Goal: Information Seeking & Learning: Learn about a topic

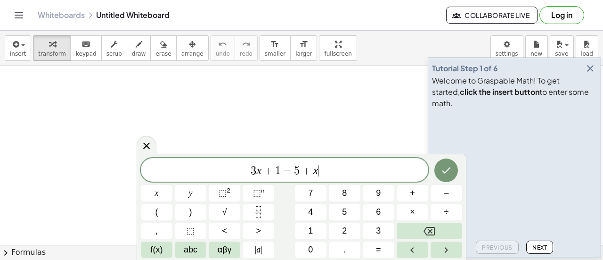
click at [361, 180] on div "3 x + 1 = 5 + x ​" at bounding box center [284, 170] width 287 height 24
click at [446, 177] on button "Done" at bounding box center [446, 170] width 24 height 24
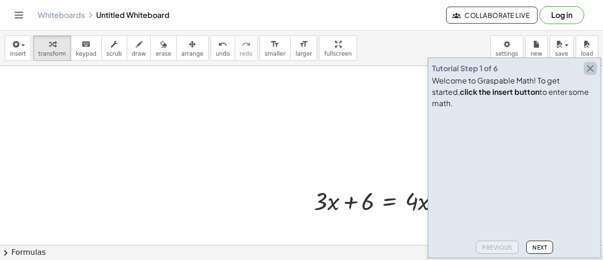
click at [588, 74] on icon "button" at bounding box center [590, 68] width 11 height 11
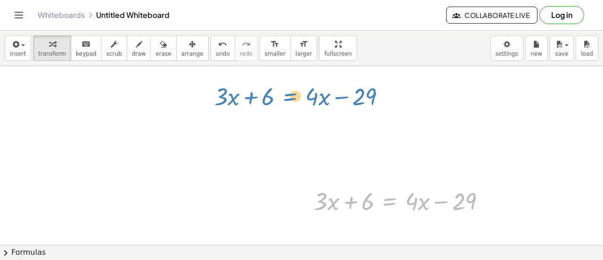
drag, startPoint x: 389, startPoint y: 200, endPoint x: 285, endPoint y: 93, distance: 149.6
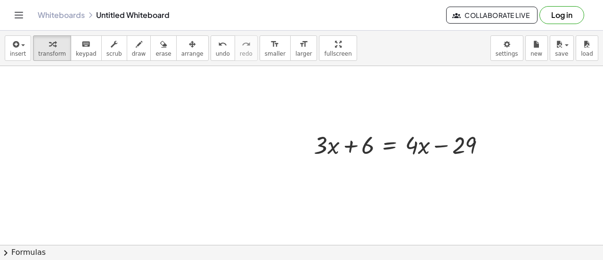
scroll to position [80, 0]
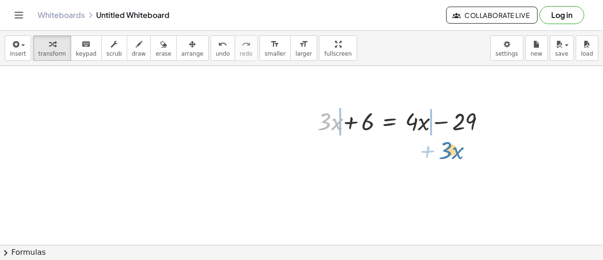
drag, startPoint x: 320, startPoint y: 124, endPoint x: 441, endPoint y: 152, distance: 124.8
click at [441, 152] on div "· 3 + · x + · 3 · x + 6 = + · 4 · x − 29" at bounding box center [301, 196] width 603 height 420
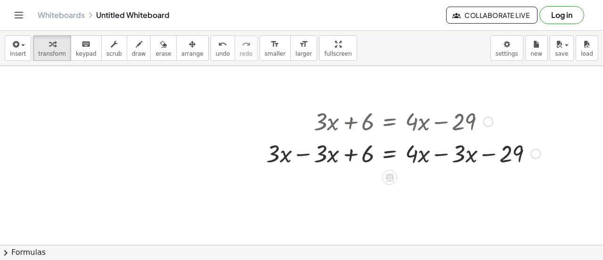
click at [305, 154] on div at bounding box center [403, 153] width 284 height 32
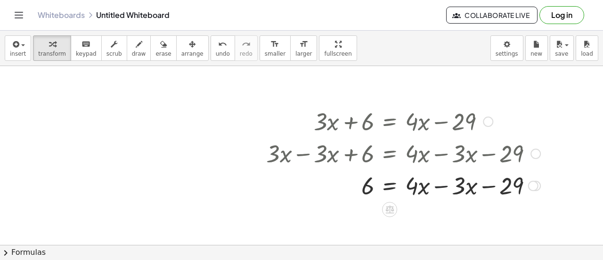
click at [441, 187] on div at bounding box center [403, 185] width 284 height 32
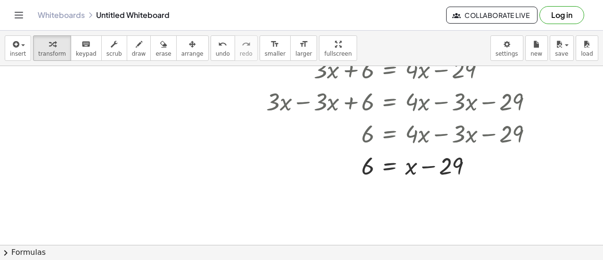
scroll to position [132, 0]
drag, startPoint x: 432, startPoint y: 167, endPoint x: 314, endPoint y: 168, distance: 118.7
click at [314, 168] on div at bounding box center [403, 164] width 284 height 32
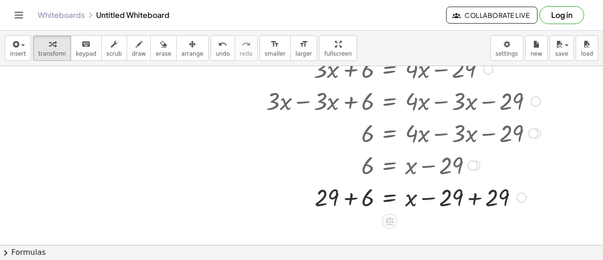
click at [474, 199] on div at bounding box center [403, 196] width 284 height 32
click at [349, 198] on div at bounding box center [403, 196] width 284 height 32
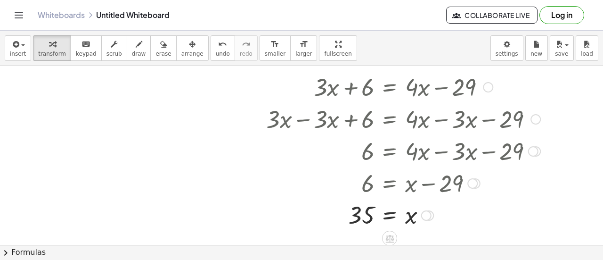
scroll to position [113, 0]
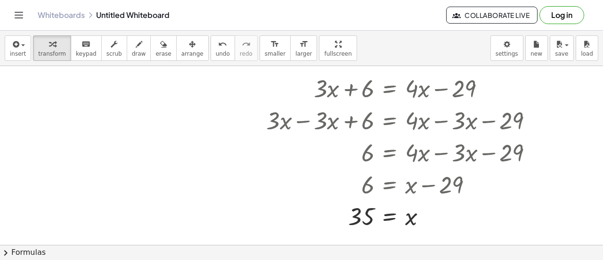
click at [207, 180] on div at bounding box center [301, 163] width 603 height 420
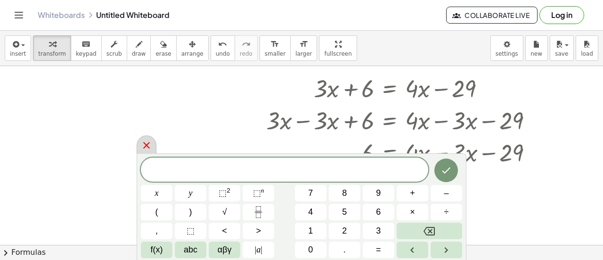
click at [152, 146] on icon at bounding box center [146, 144] width 11 height 11
